Goal: Information Seeking & Learning: Learn about a topic

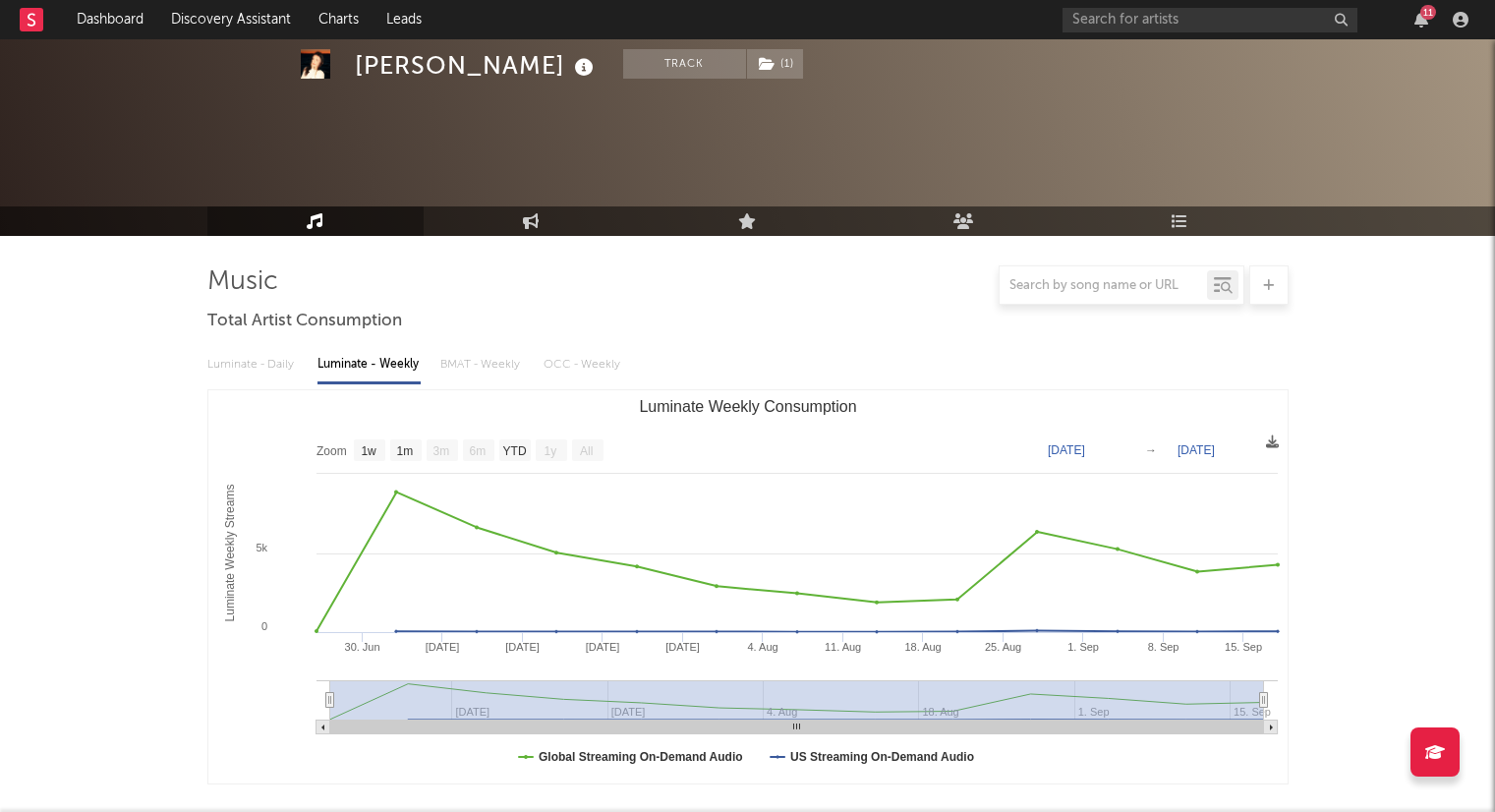
select select "1w"
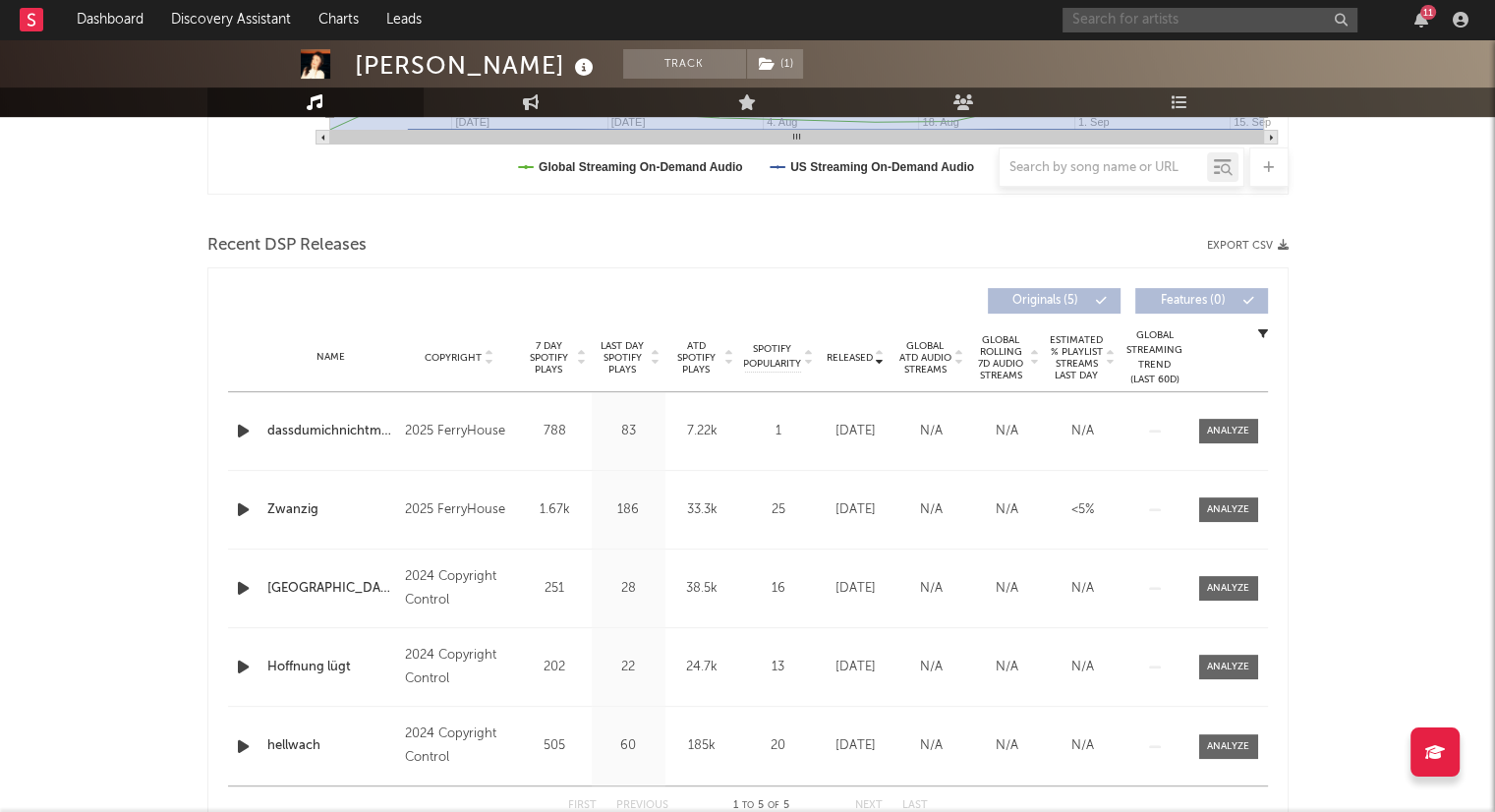
click at [1120, 17] on input "text" at bounding box center [1210, 20] width 295 height 25
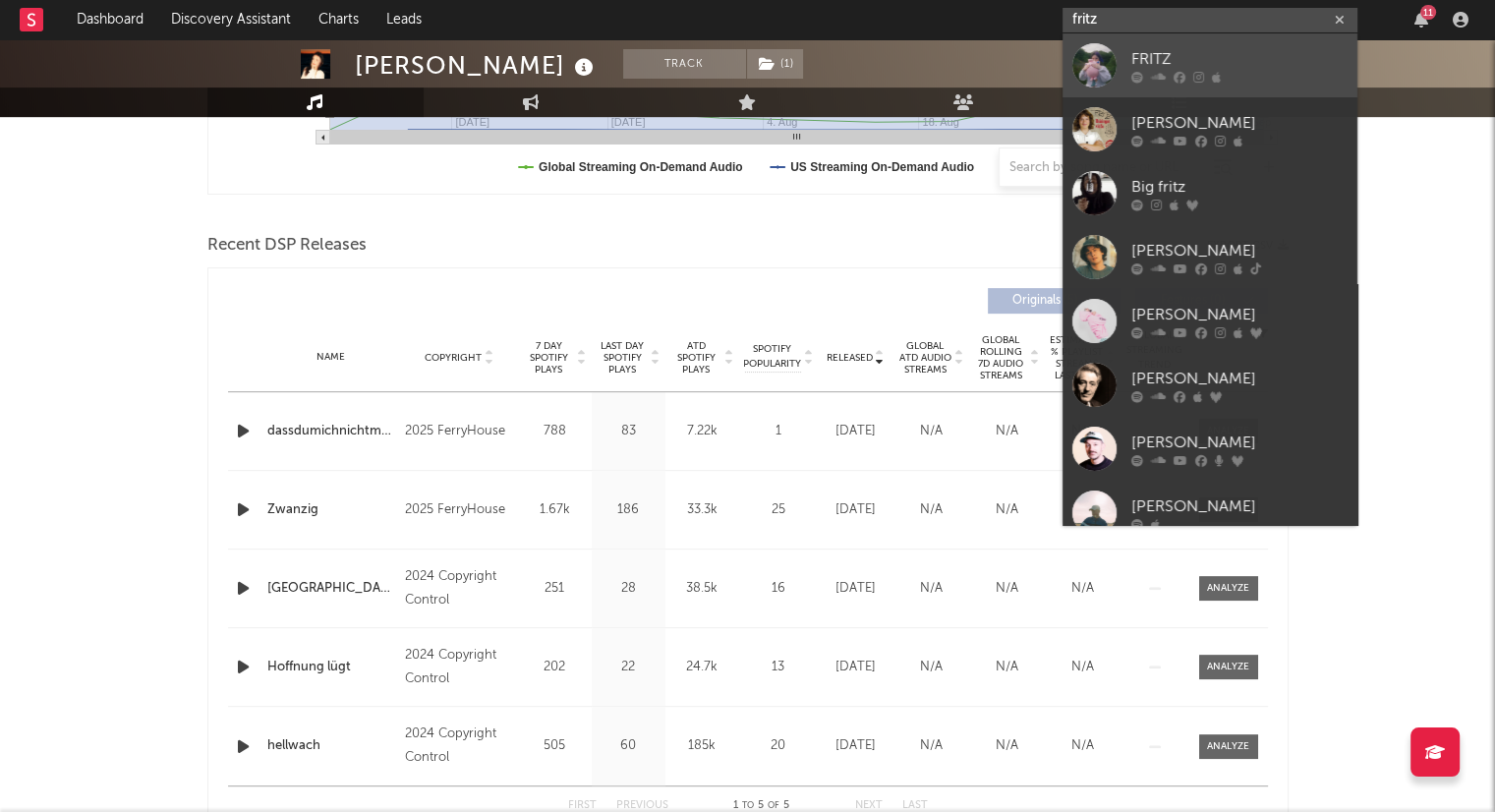
type input "fritz"
click at [1214, 75] on icon at bounding box center [1215, 77] width 9 height 12
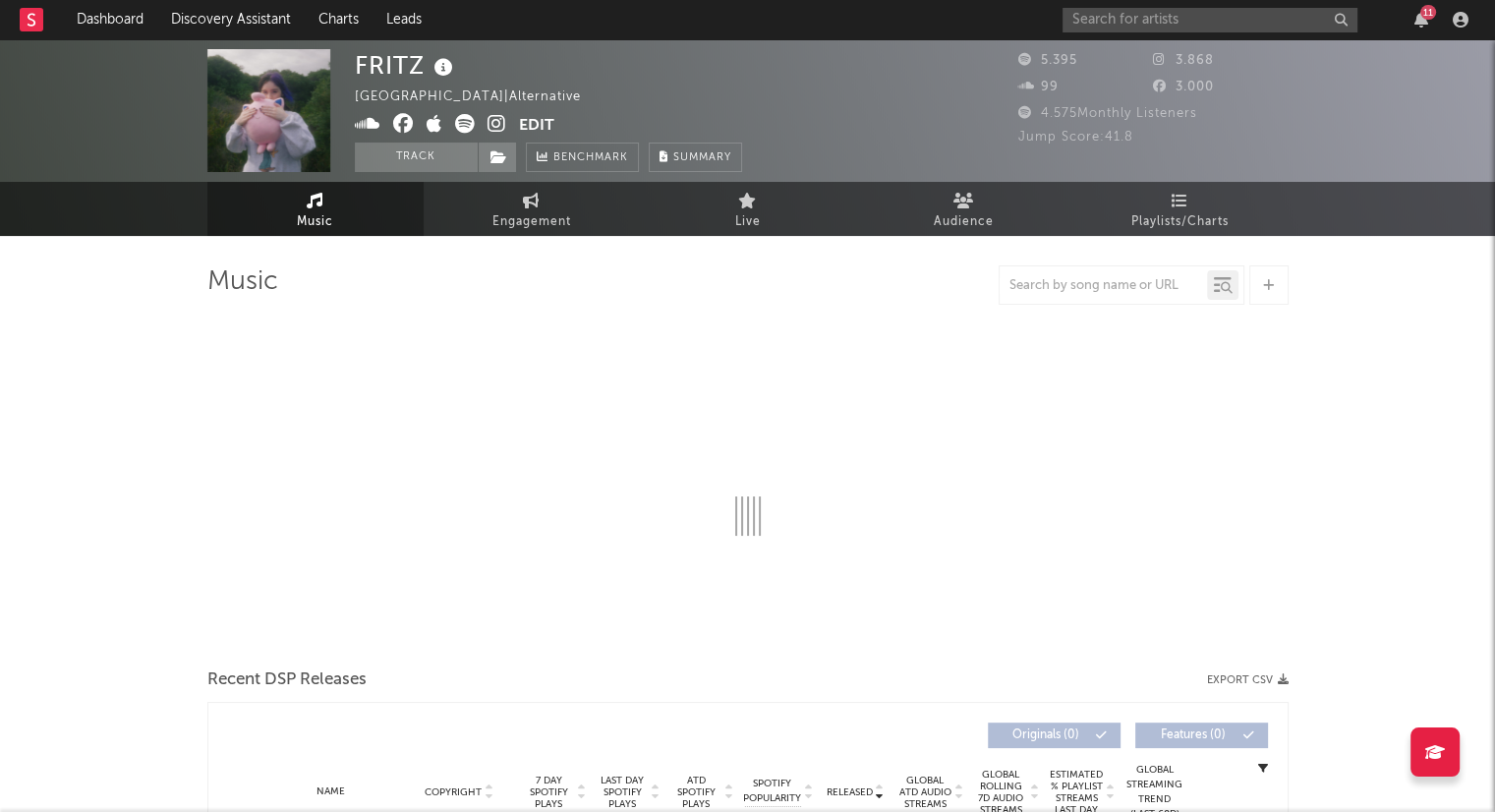
select select "6m"
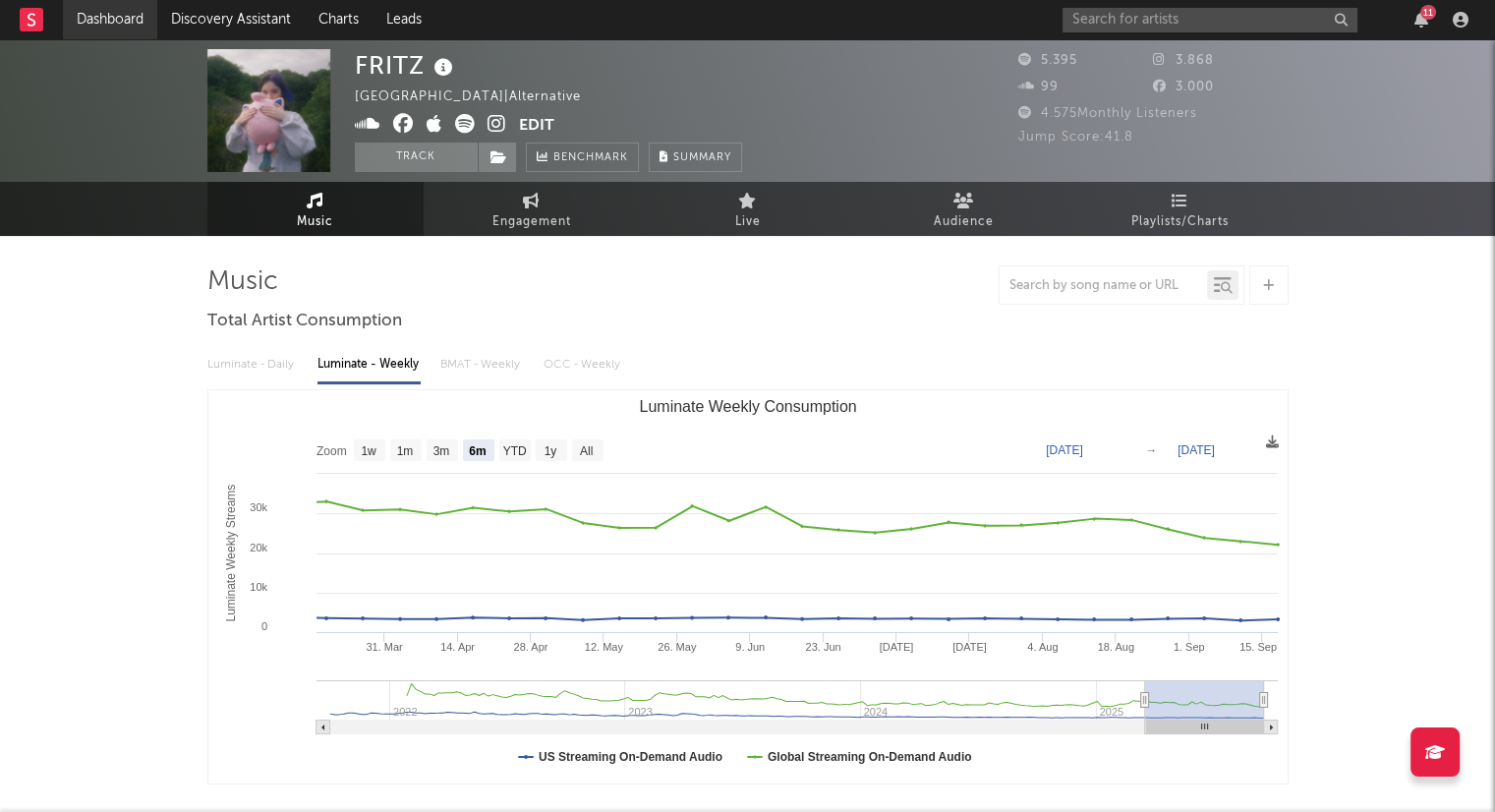
click at [113, 27] on link "Dashboard" at bounding box center [110, 20] width 94 height 39
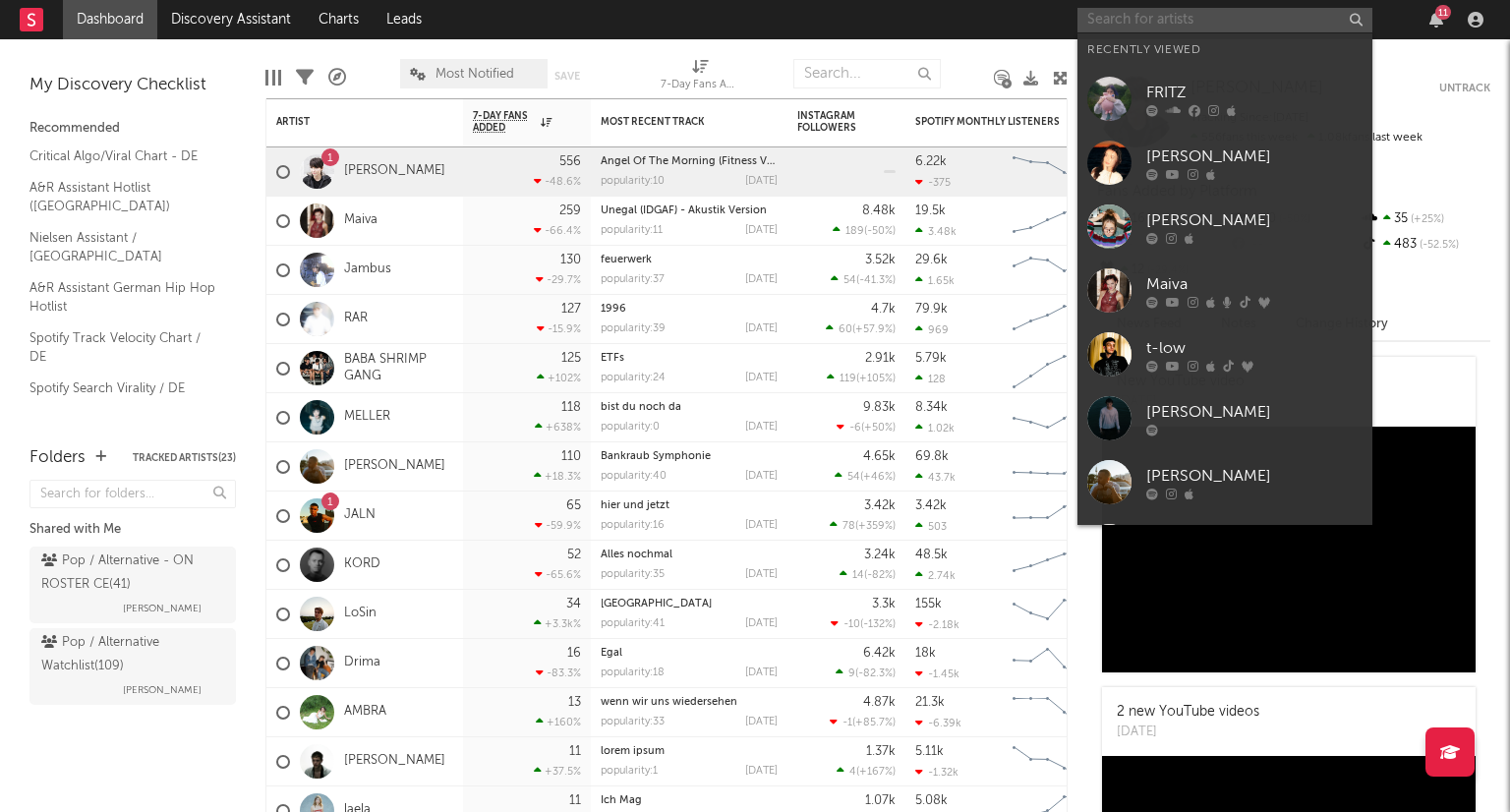
click at [1127, 30] on input "text" at bounding box center [1225, 20] width 295 height 25
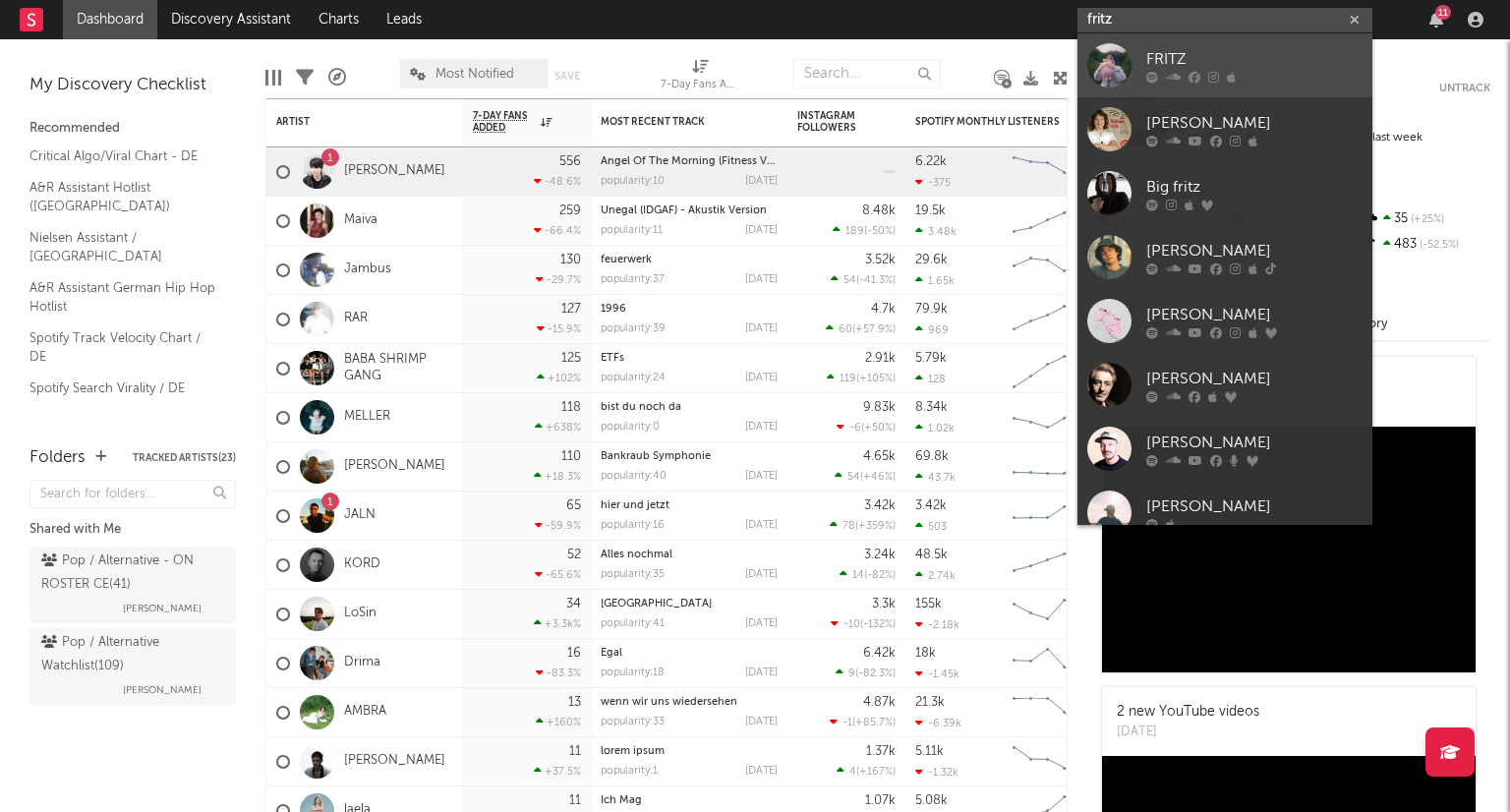
type input "fritz"
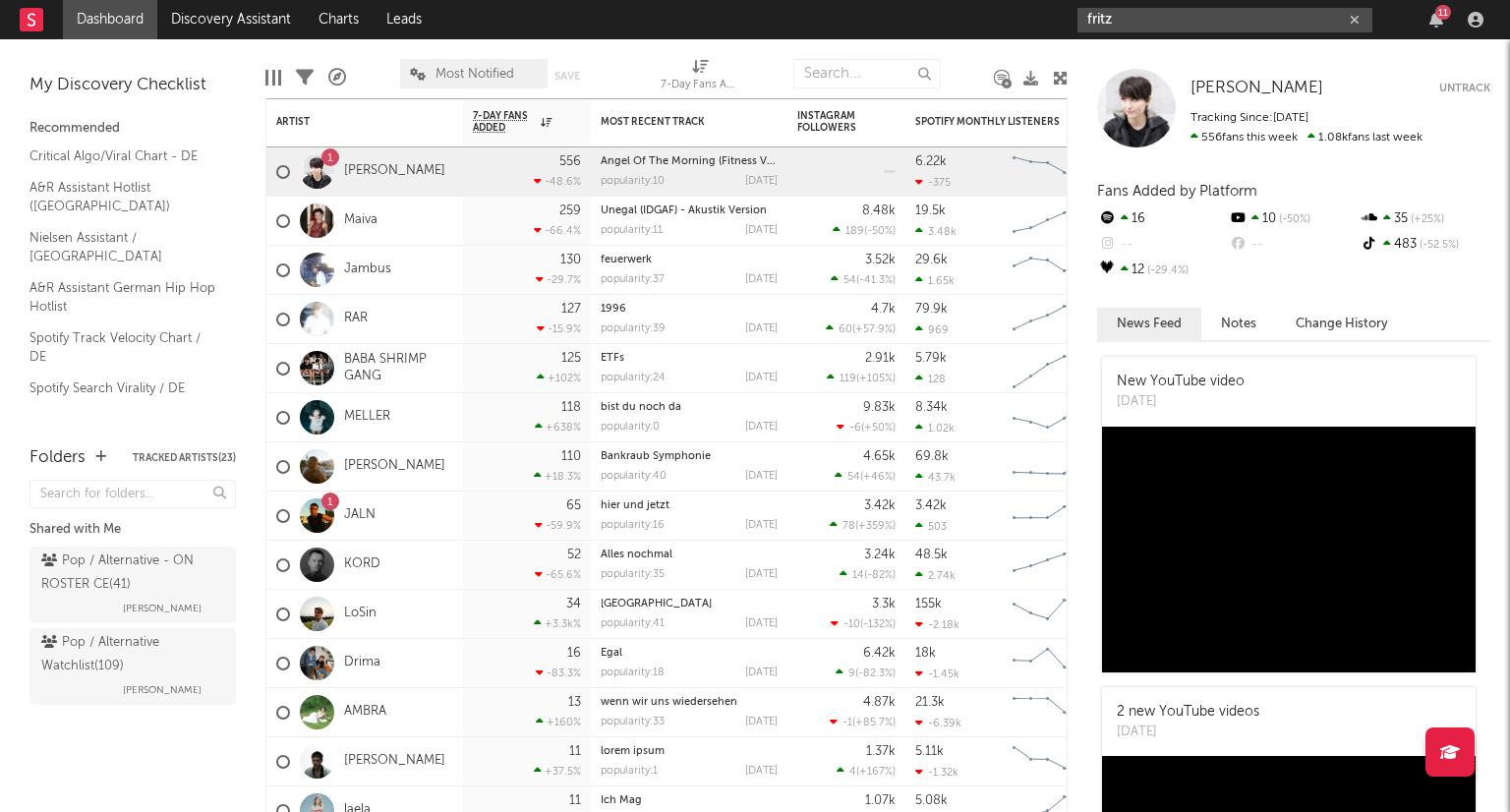
click at [1353, 16] on icon "button" at bounding box center [1354, 20] width 10 height 13
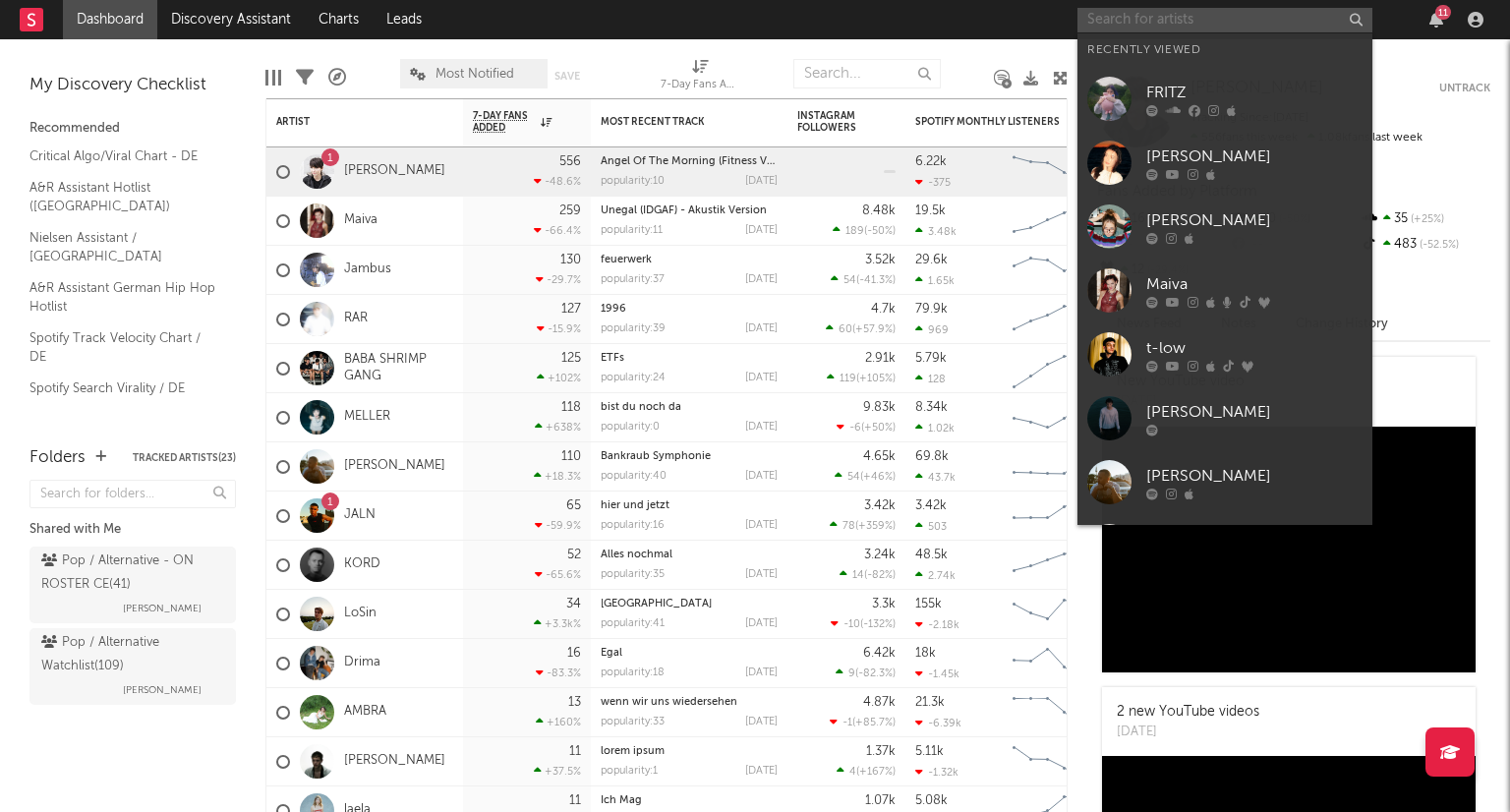
paste input "[URL][DOMAIN_NAME]"
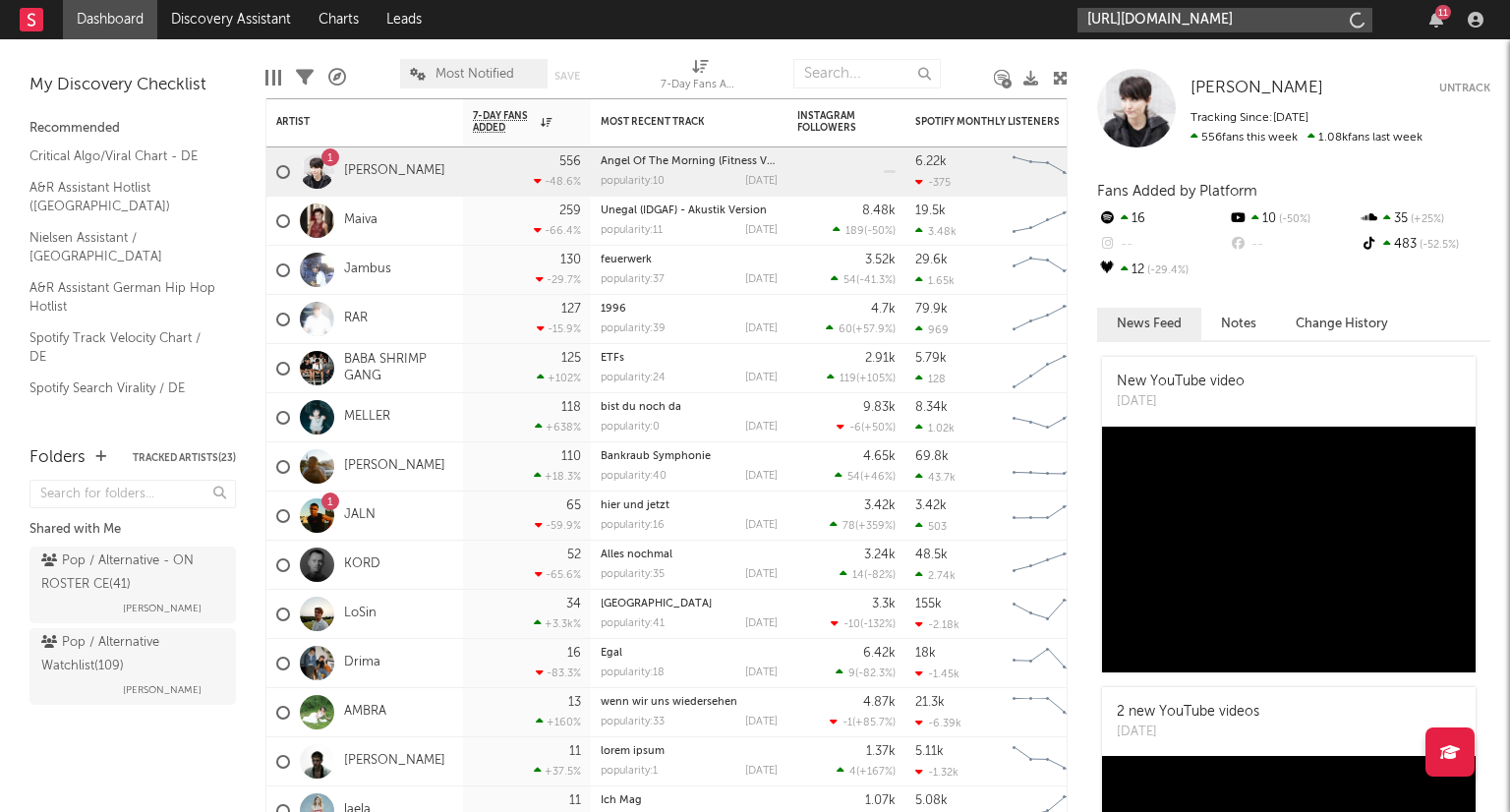
scroll to position [0, 385]
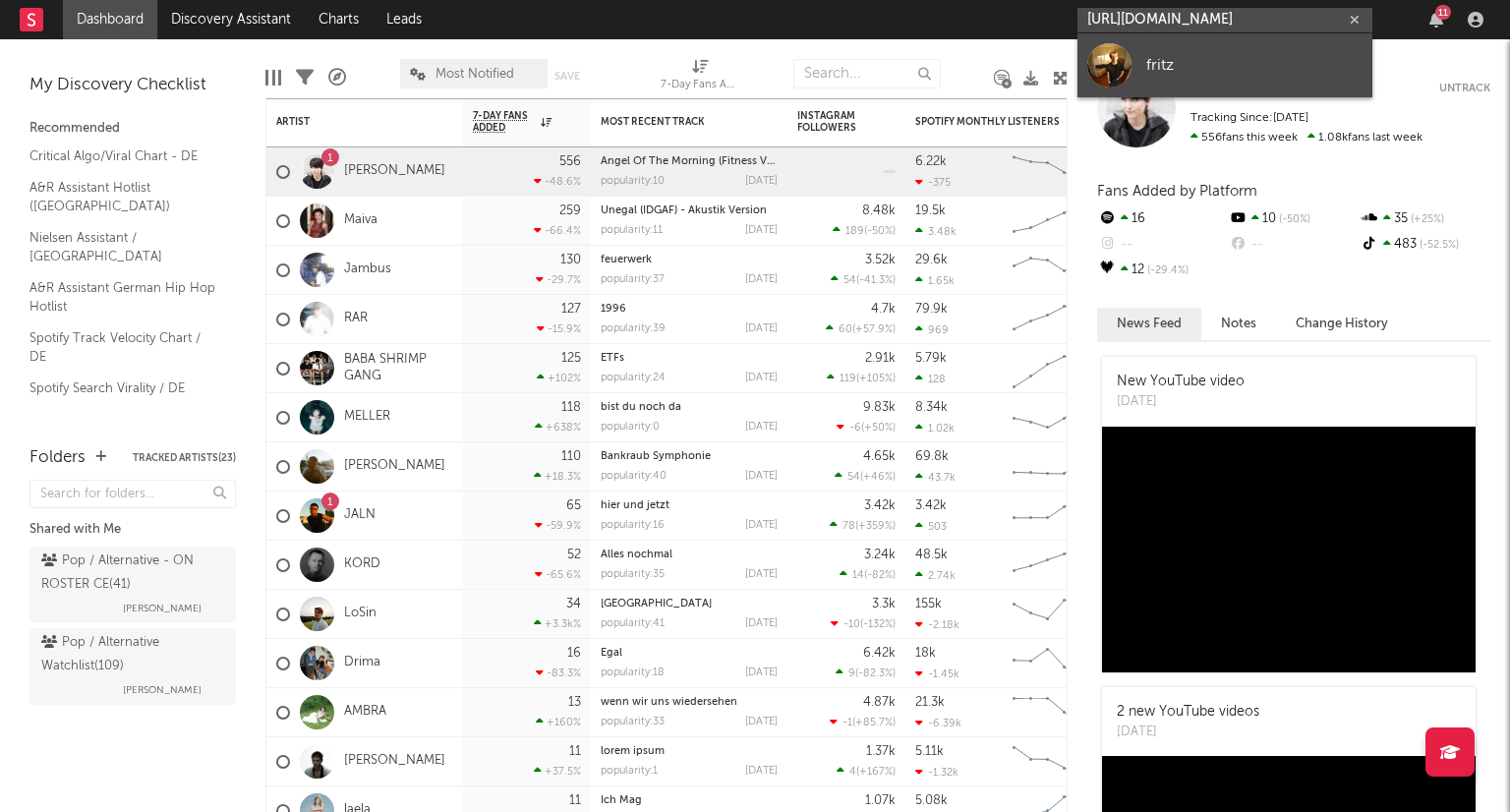
type input "[URL][DOMAIN_NAME]"
click at [1149, 68] on div "fritz" at bounding box center [1254, 65] width 217 height 24
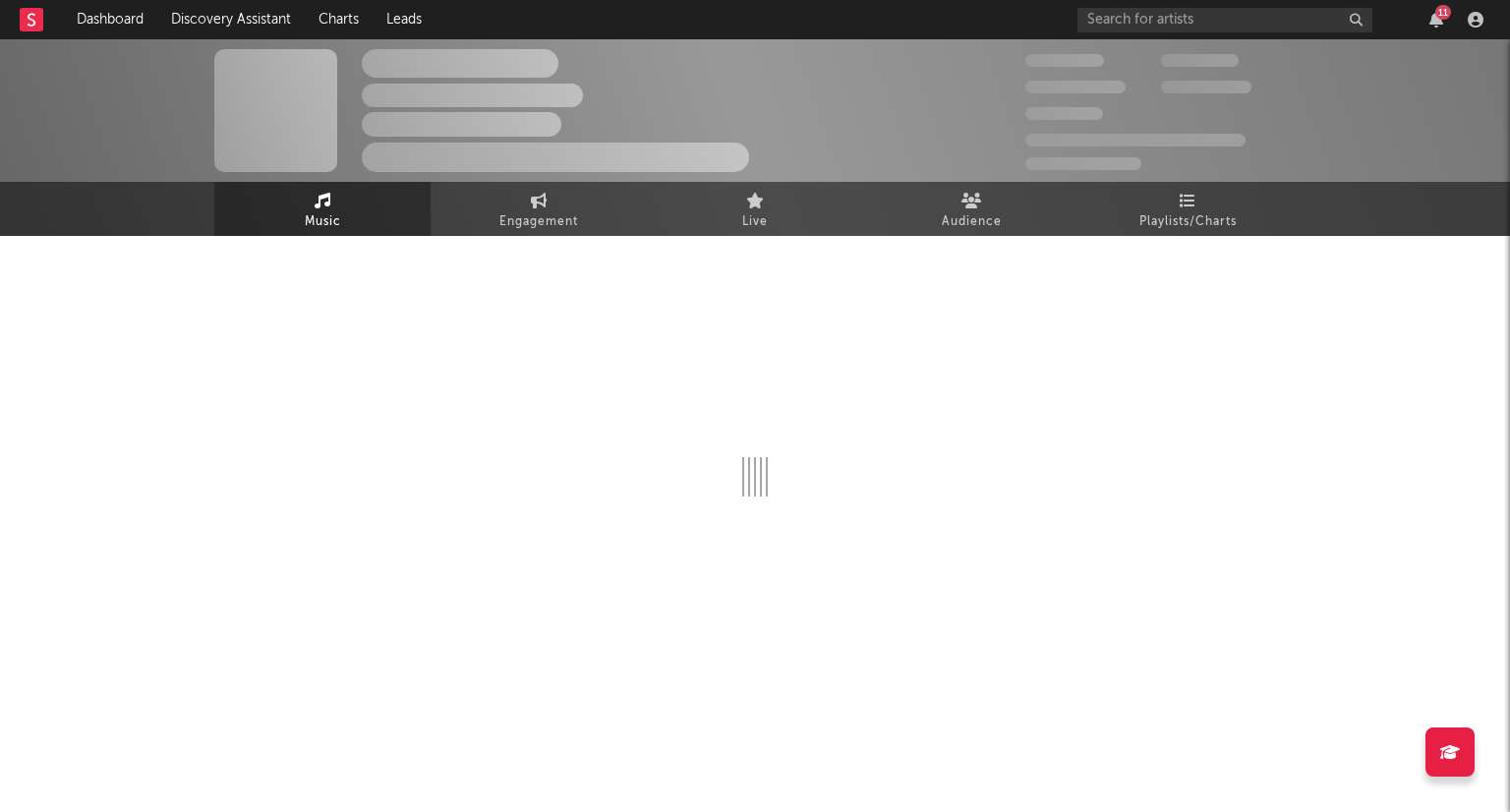
select select "1w"
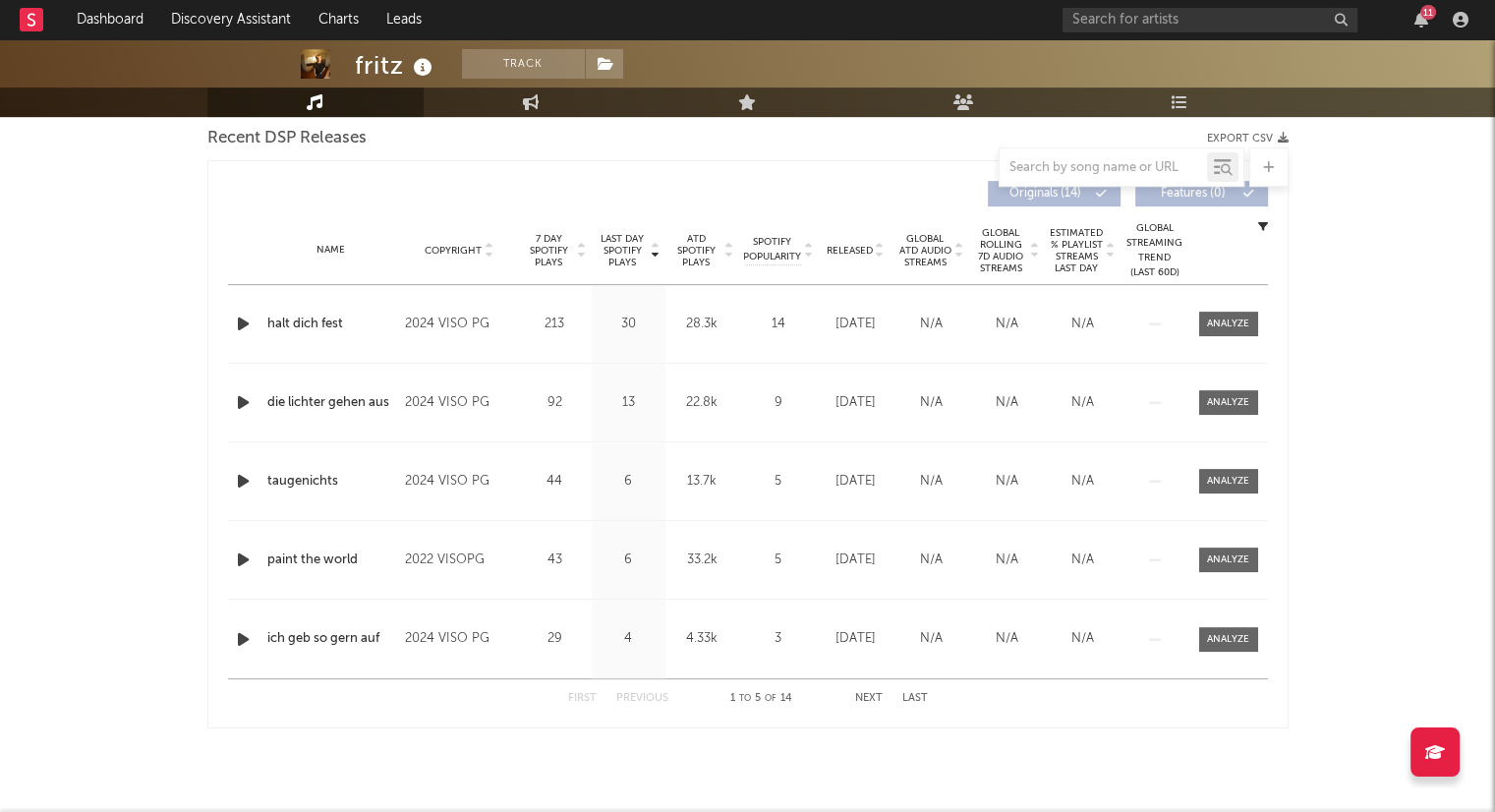
scroll to position [706, 0]
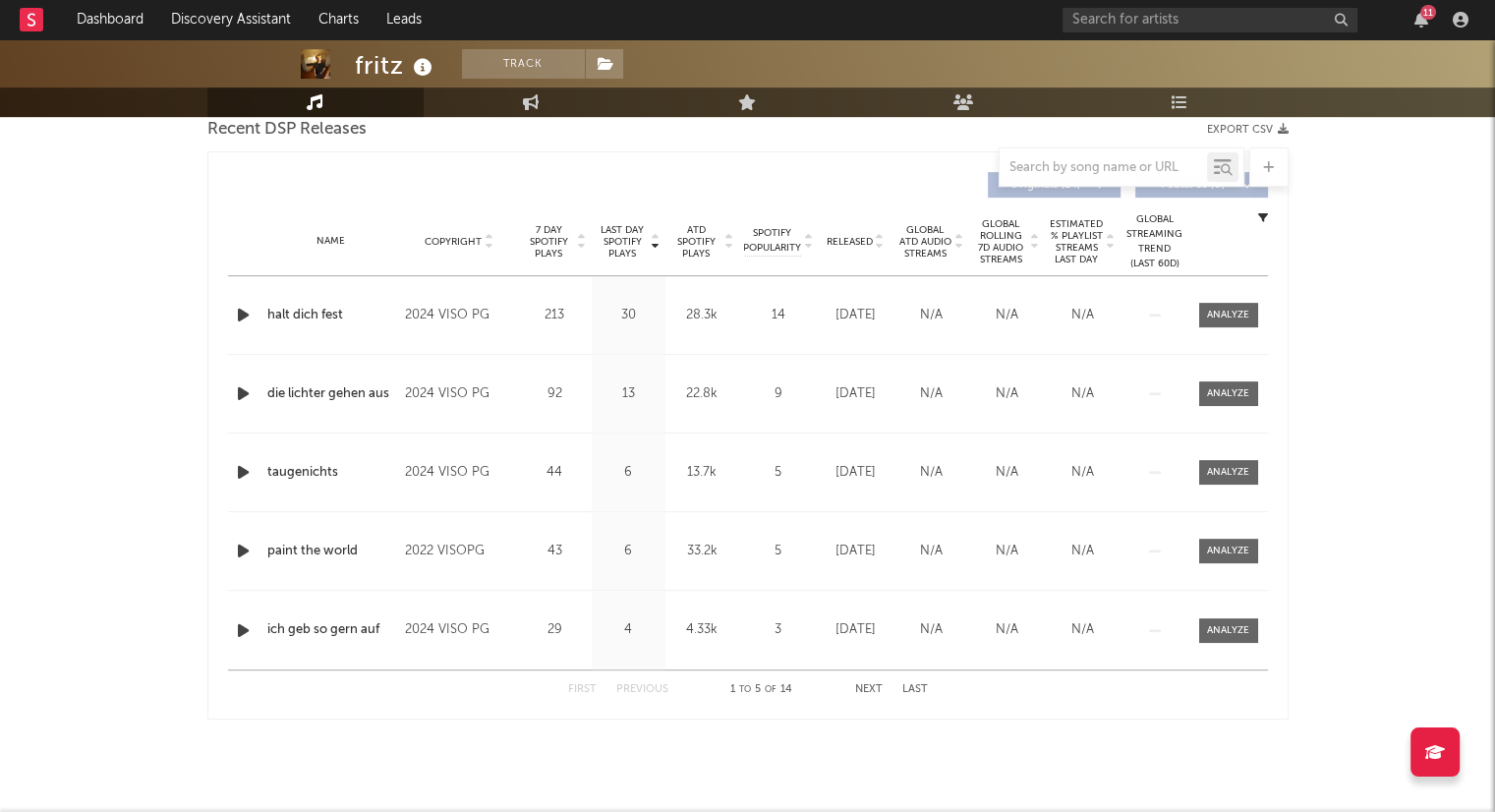
click at [873, 684] on button "Next" at bounding box center [869, 689] width 28 height 11
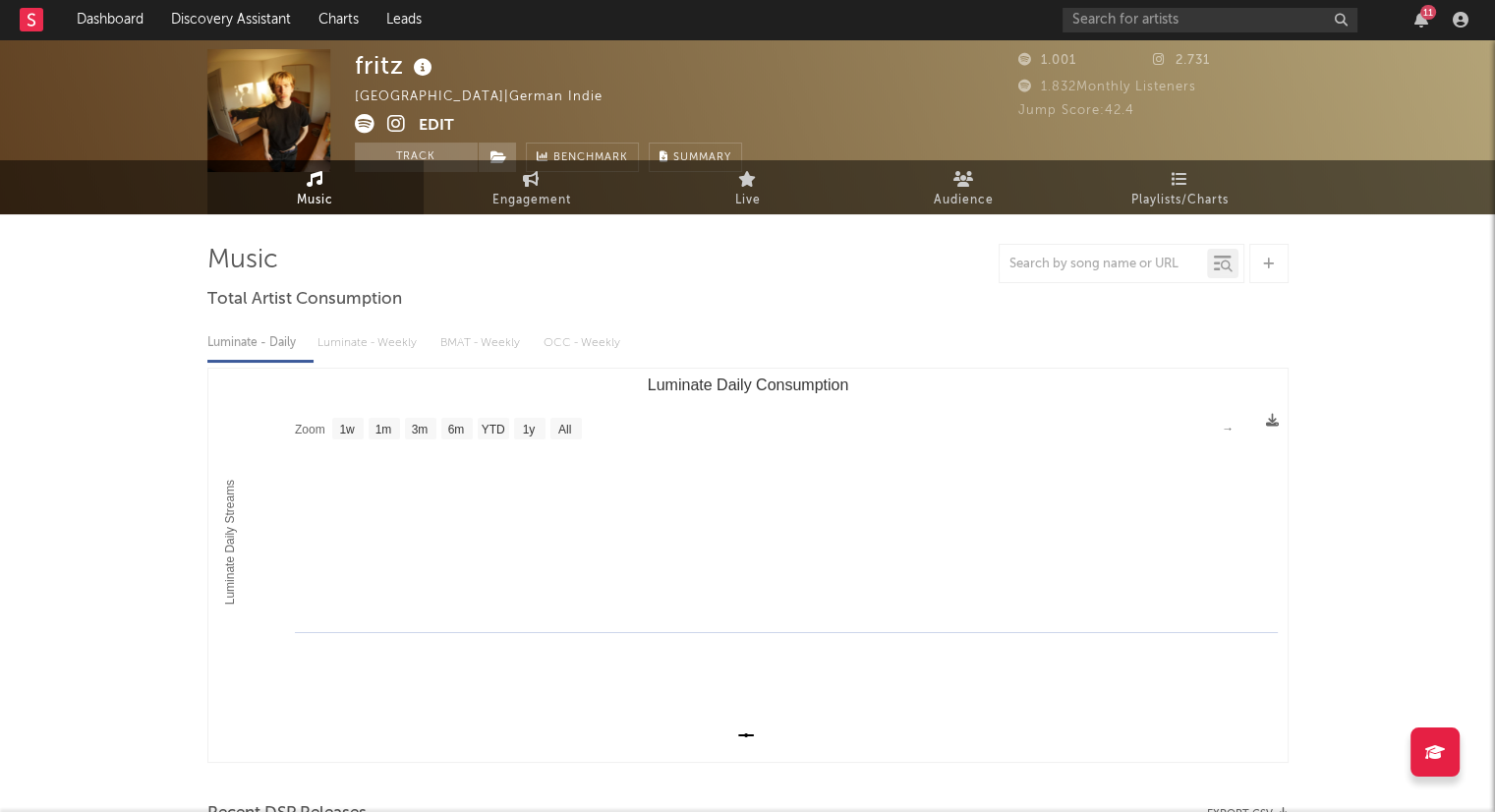
scroll to position [0, 0]
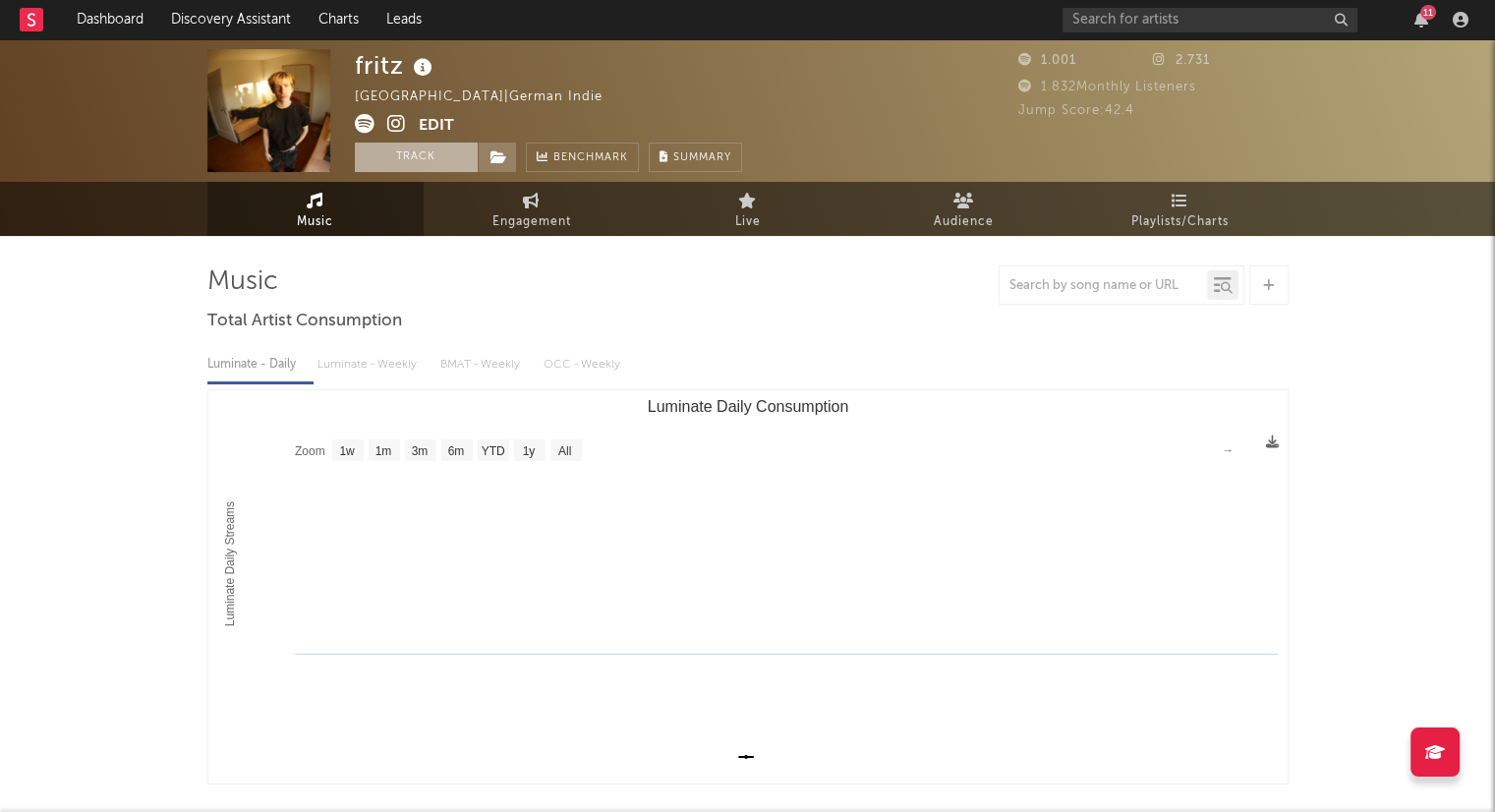
click at [429, 166] on button "Track" at bounding box center [415, 157] width 123 height 30
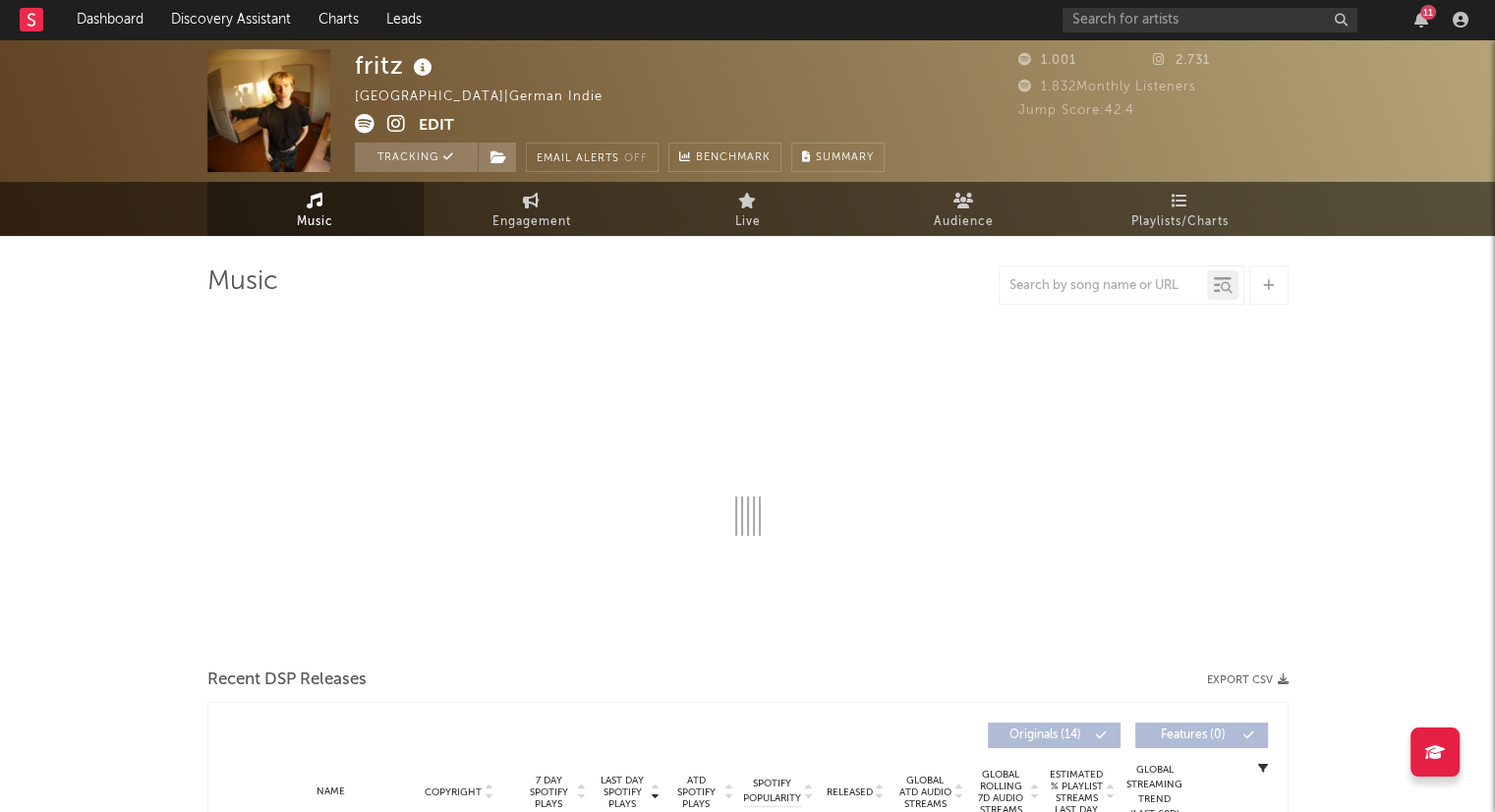
select select "1w"
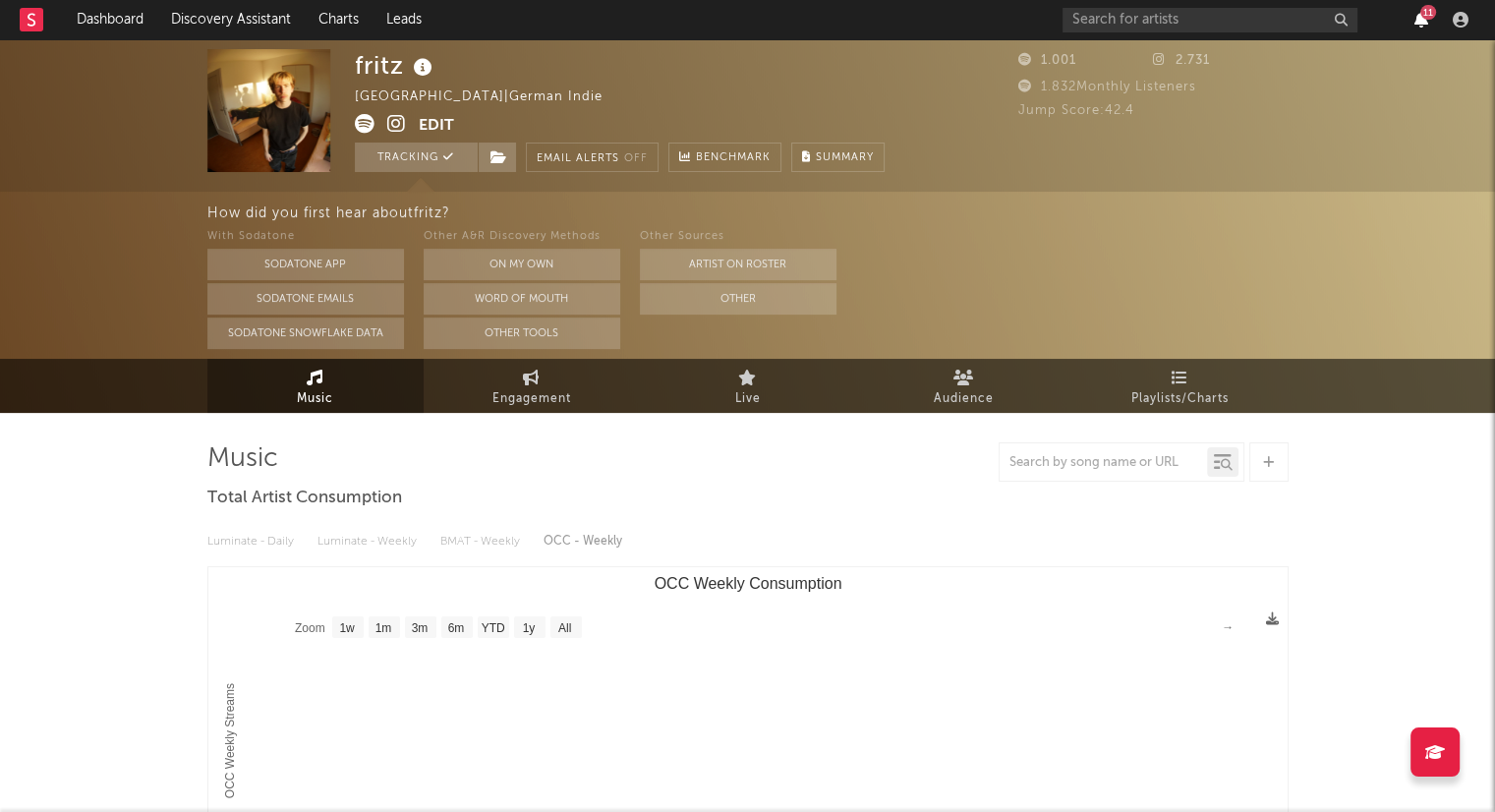
click at [1422, 21] on icon "button" at bounding box center [1421, 20] width 14 height 16
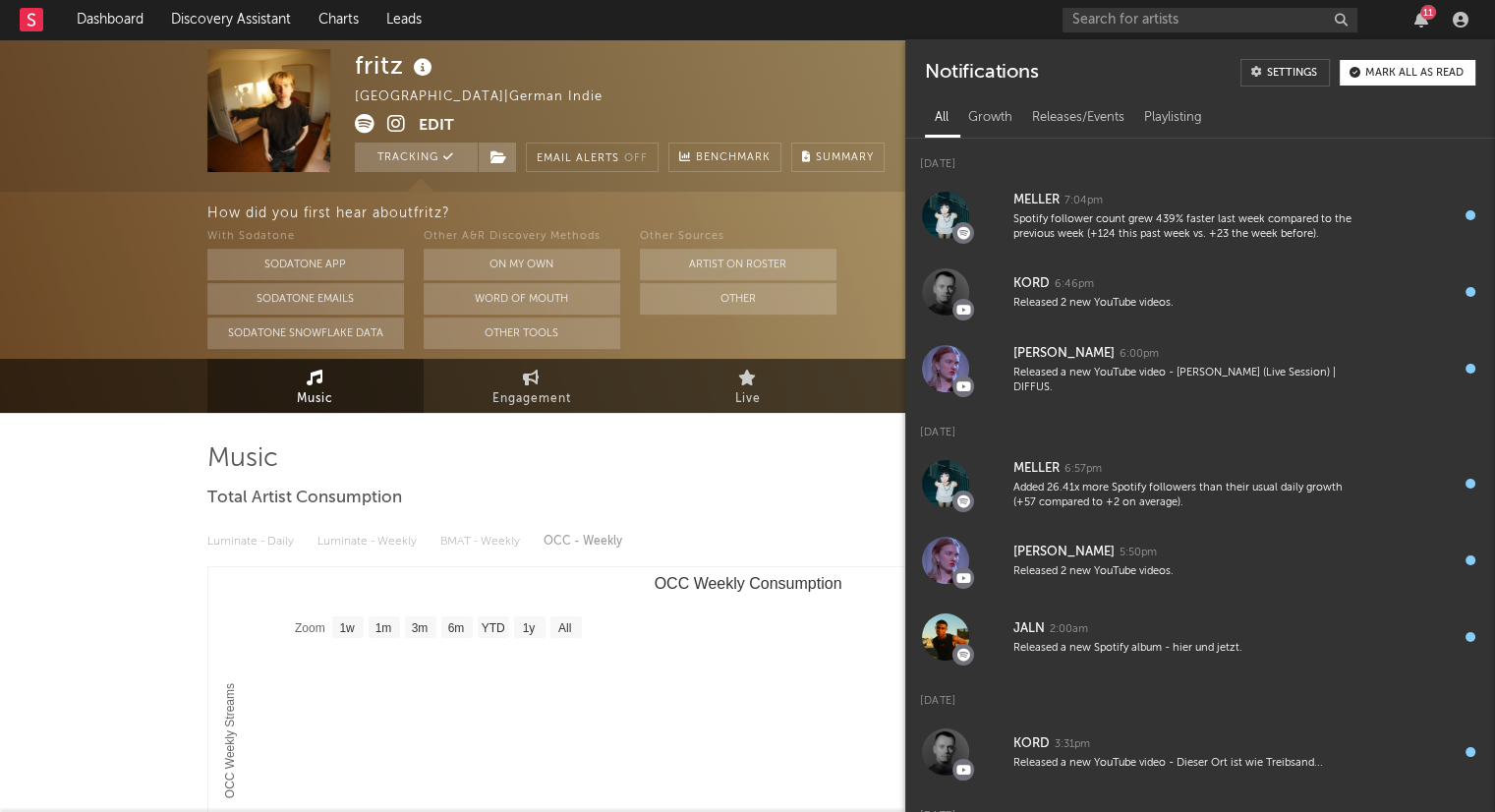
click at [1407, 76] on div "Mark all as read" at bounding box center [1414, 73] width 98 height 11
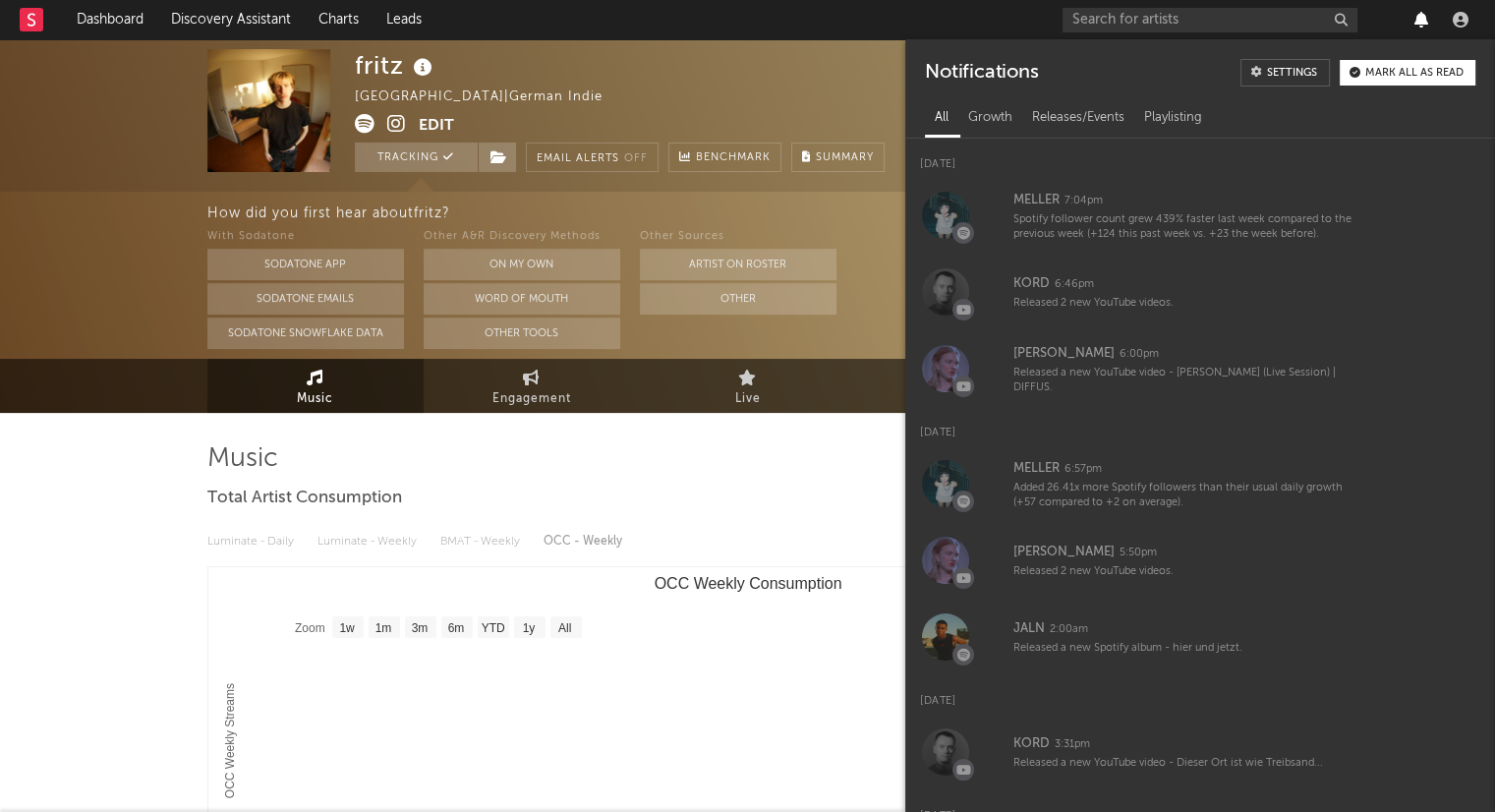
click at [1415, 15] on icon "button" at bounding box center [1421, 20] width 14 height 16
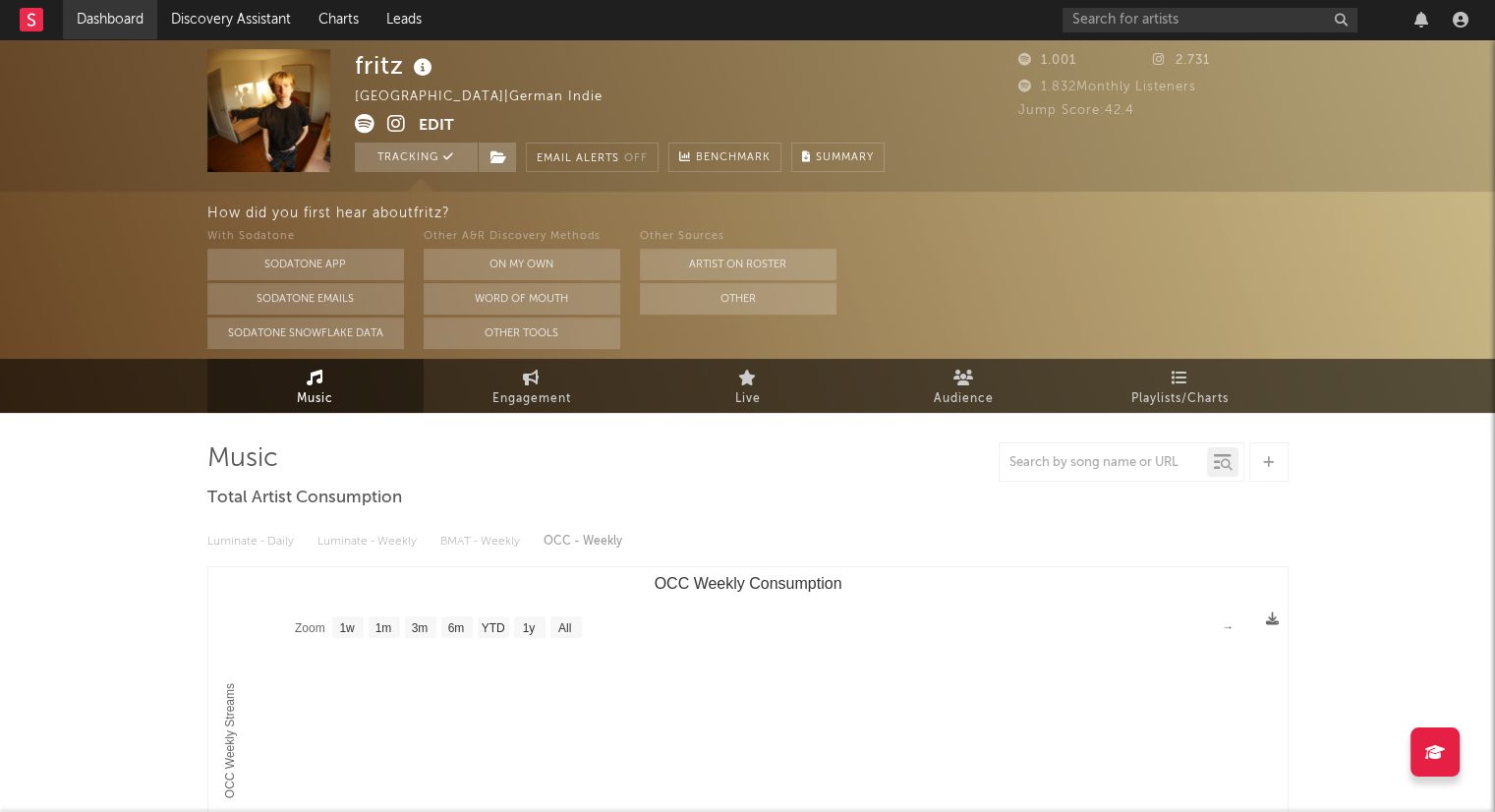
click at [142, 17] on link "Dashboard" at bounding box center [110, 20] width 94 height 39
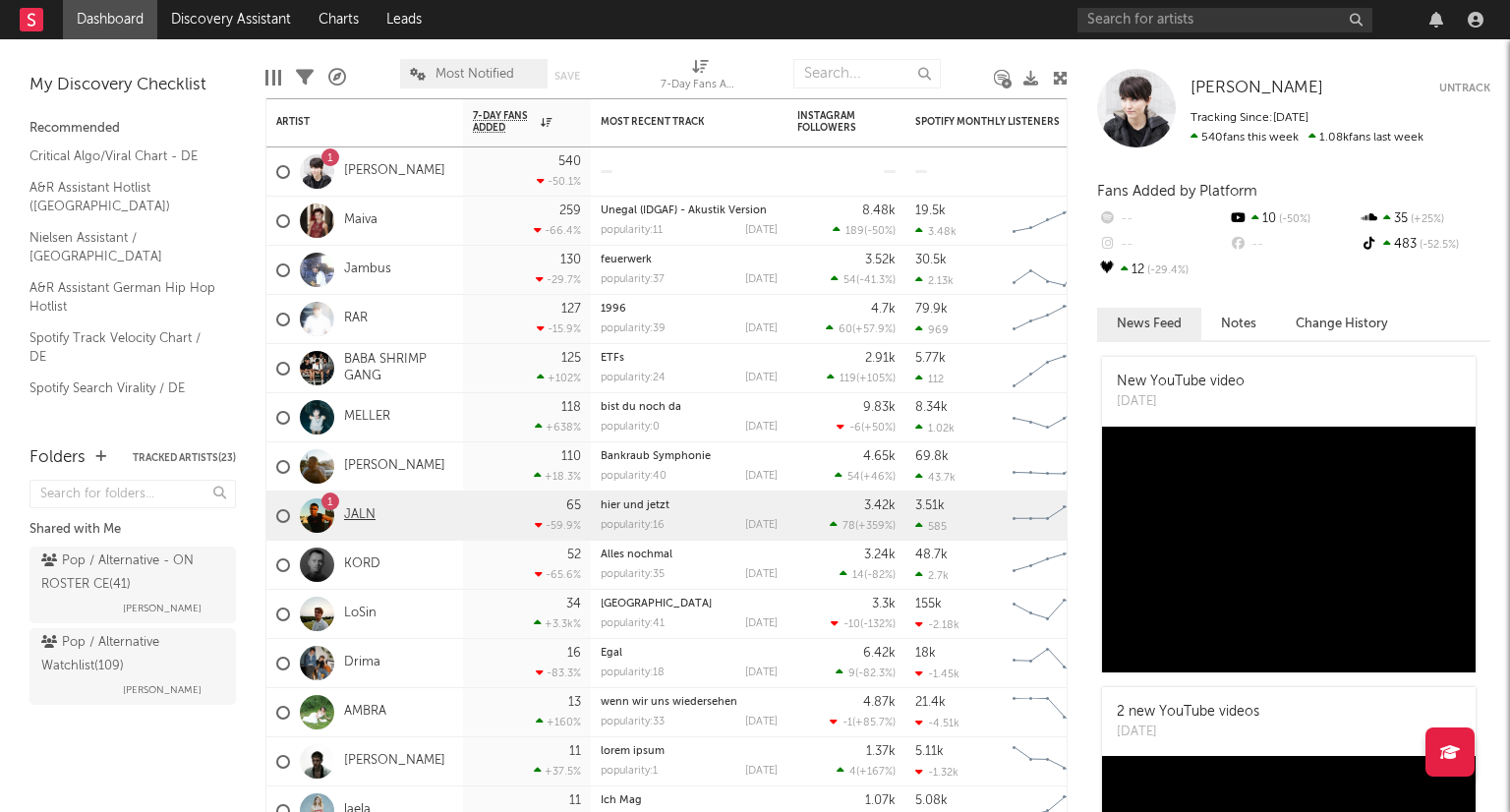
click at [371, 510] on link "JALN" at bounding box center [359, 515] width 31 height 17
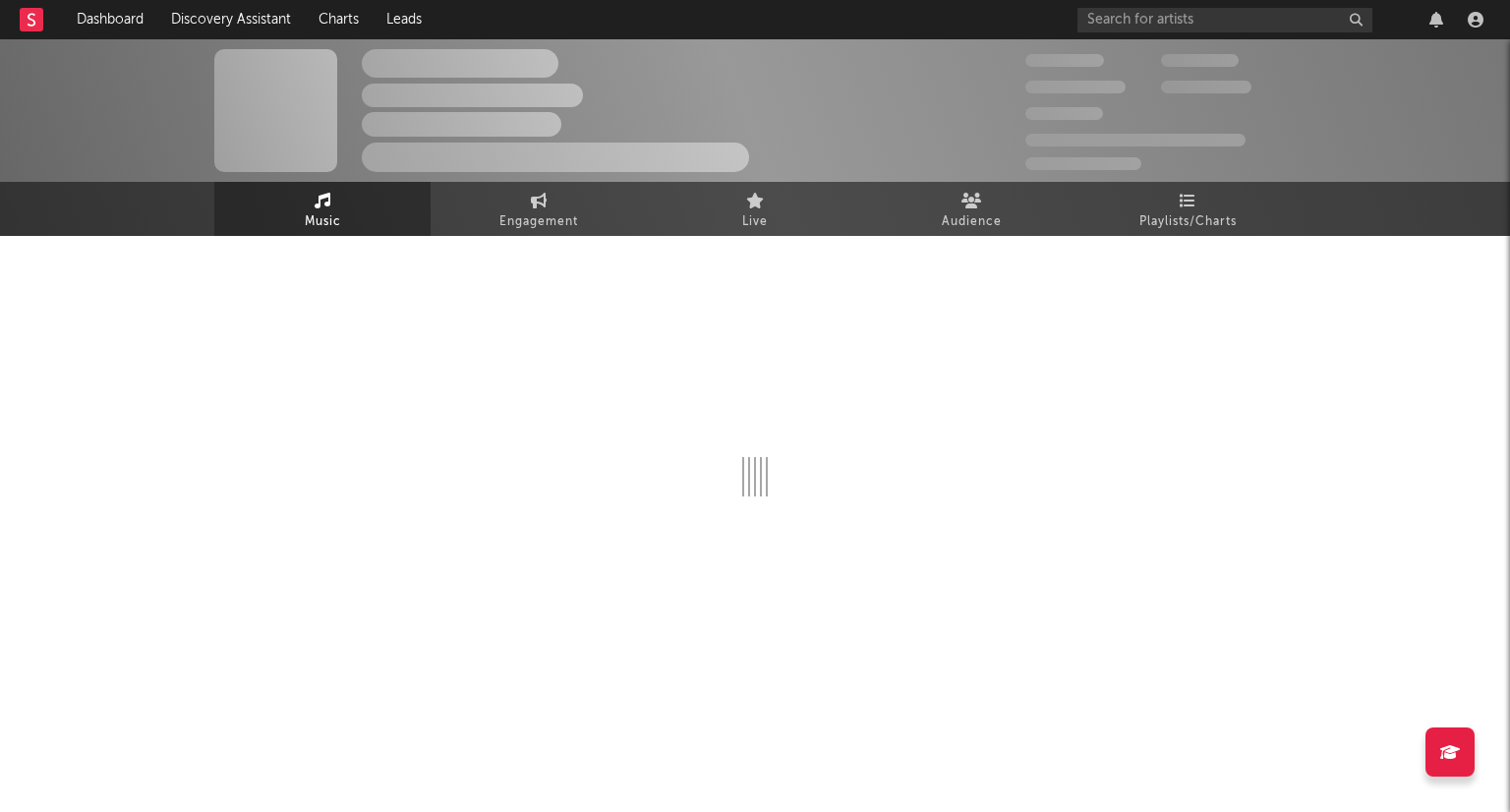
select select "1w"
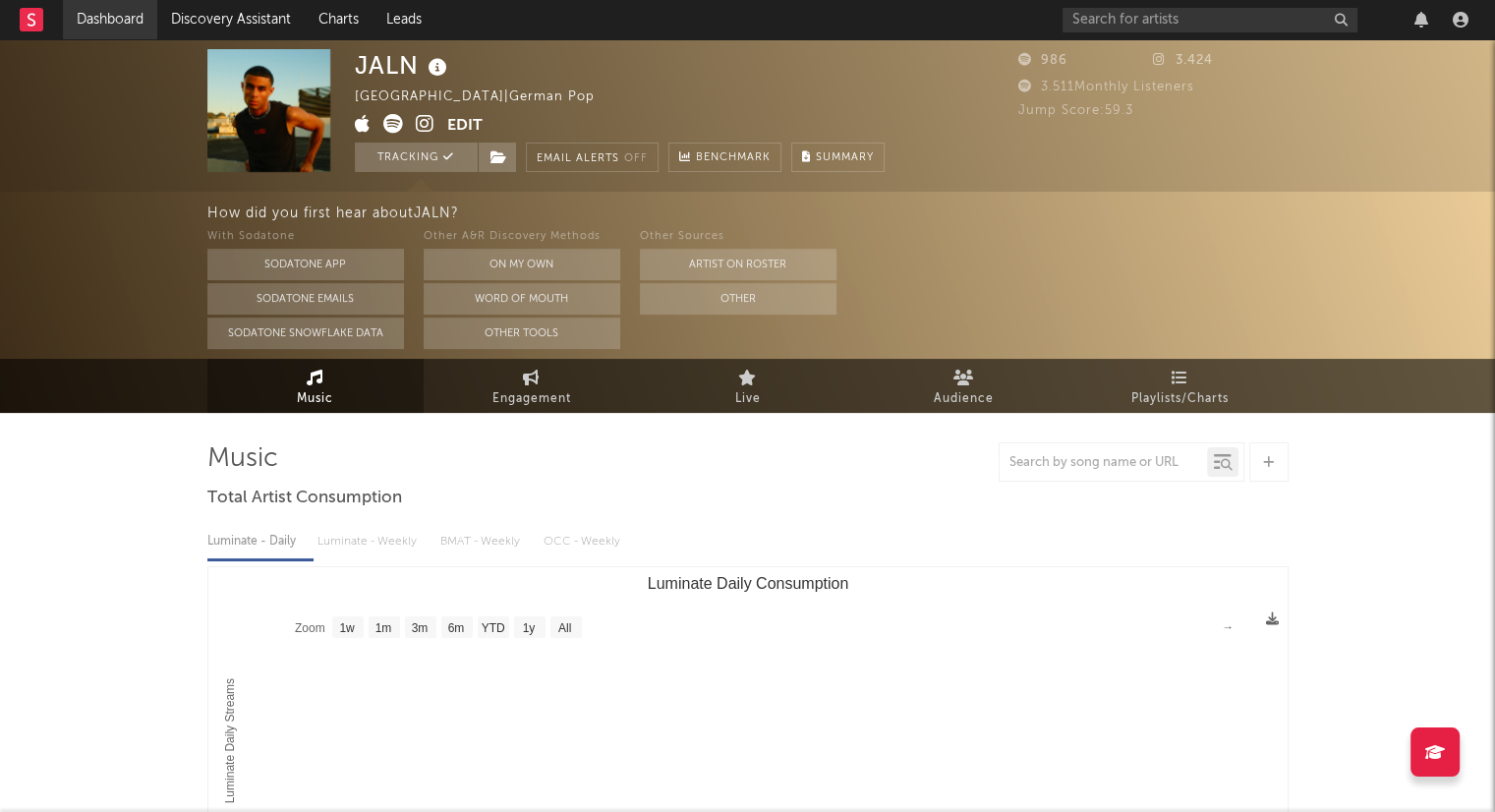
click at [92, 35] on link "Dashboard" at bounding box center [110, 20] width 94 height 39
